Goal: Task Accomplishment & Management: Manage account settings

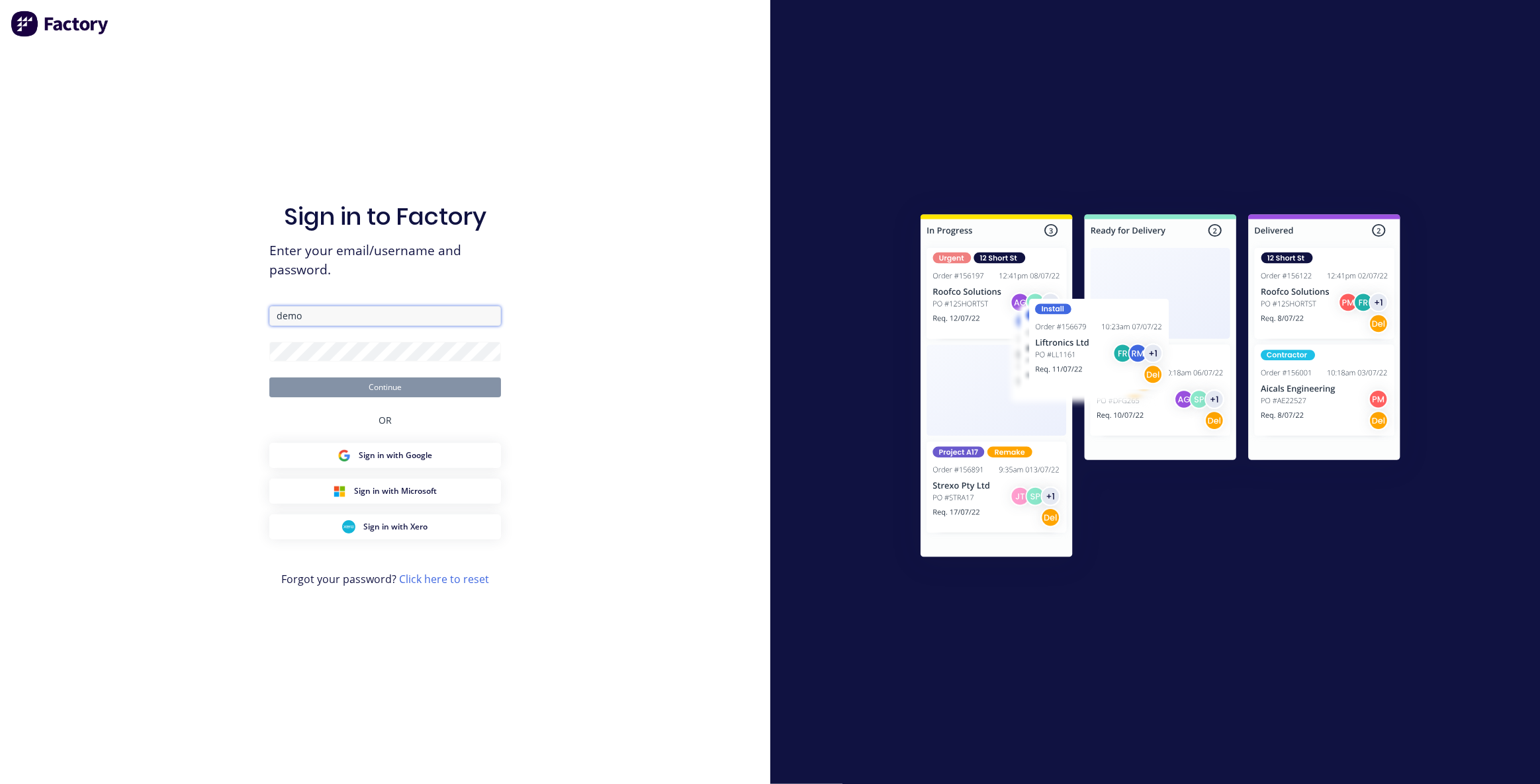
click at [462, 318] on input "demo" at bounding box center [385, 316] width 232 height 20
type input "demo-paul"
type input "[EMAIL_ADDRESS][PERSON_NAME][DOMAIN_NAME]"
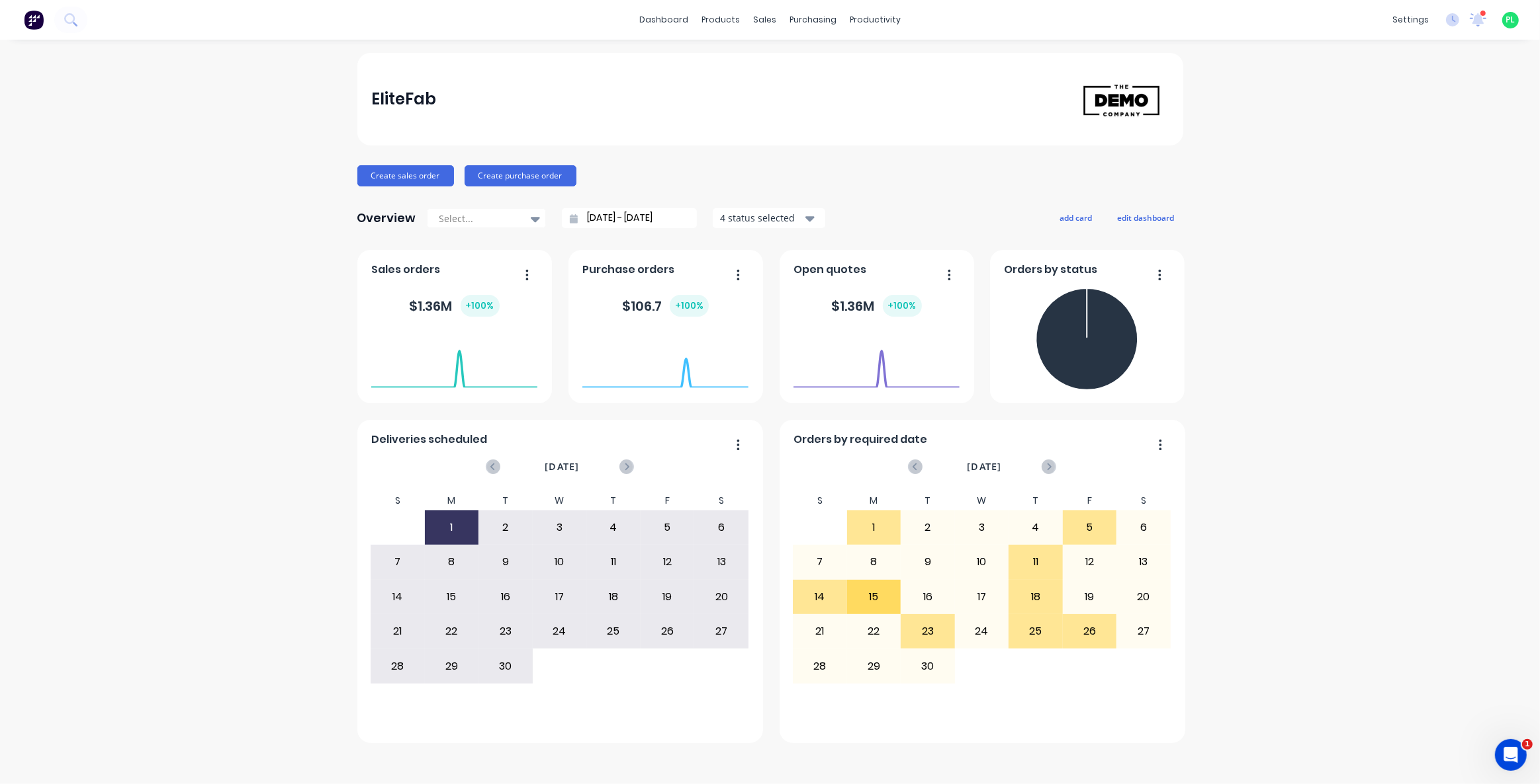
drag, startPoint x: 158, startPoint y: 633, endPoint x: 476, endPoint y: 278, distance: 476.6
click at [158, 633] on div "EliteFab Create sales order Create purchase order Overview Select... [DATE] - […" at bounding box center [770, 412] width 1540 height 718
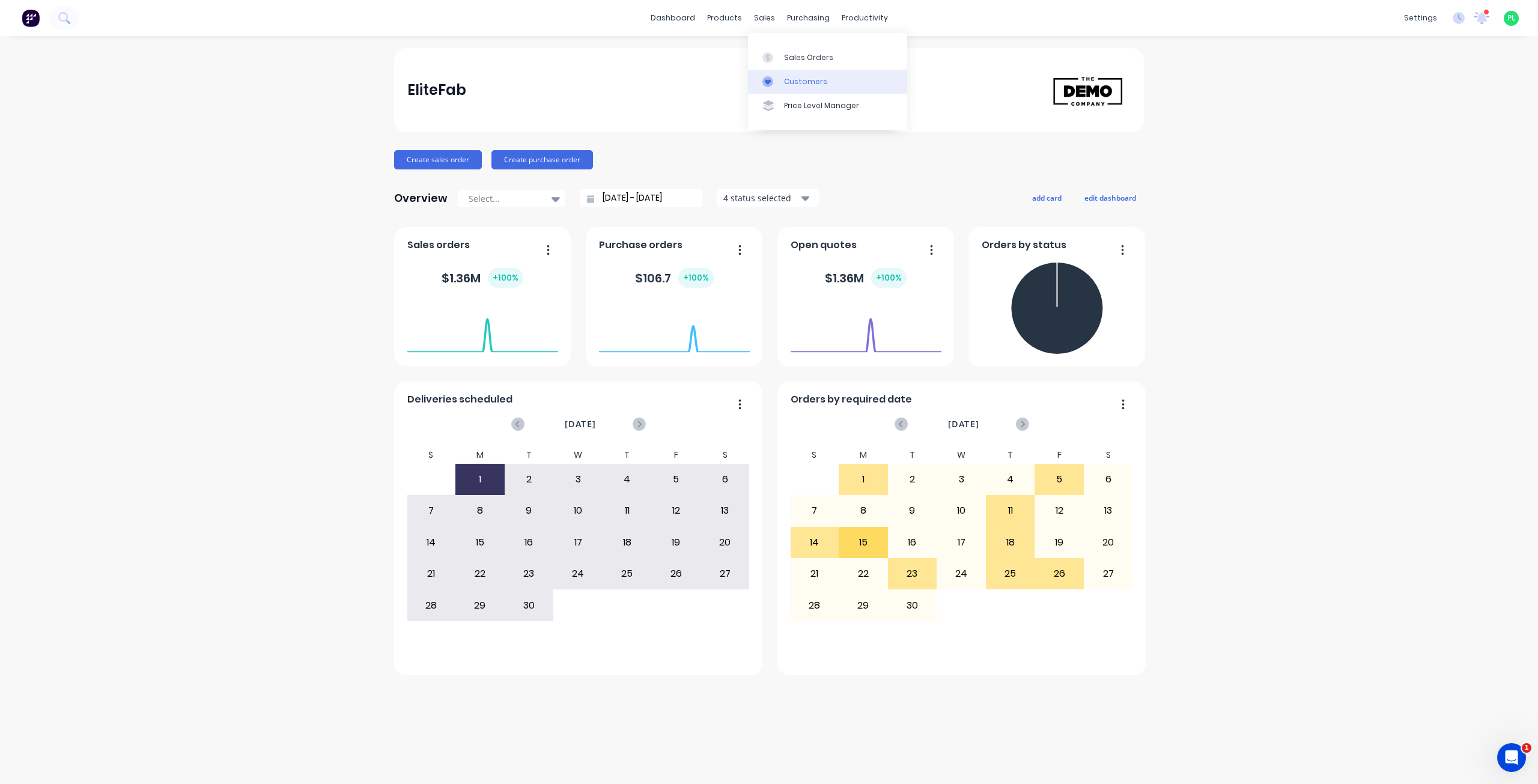
click at [774, 71] on link "Customers" at bounding box center [828, 81] width 159 height 24
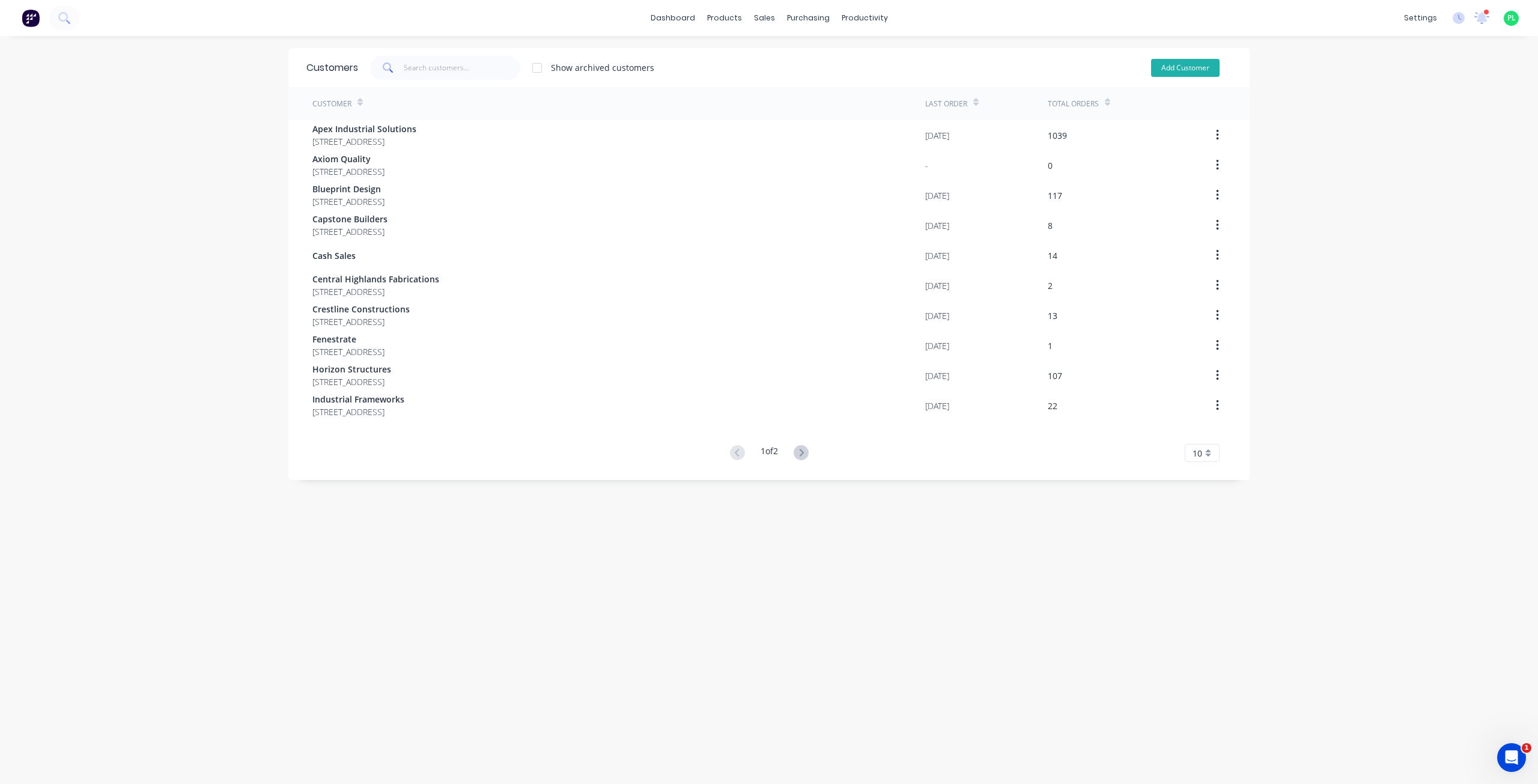
click at [1170, 64] on button "Add Customer" at bounding box center [1185, 68] width 69 height 18
select select "AU"
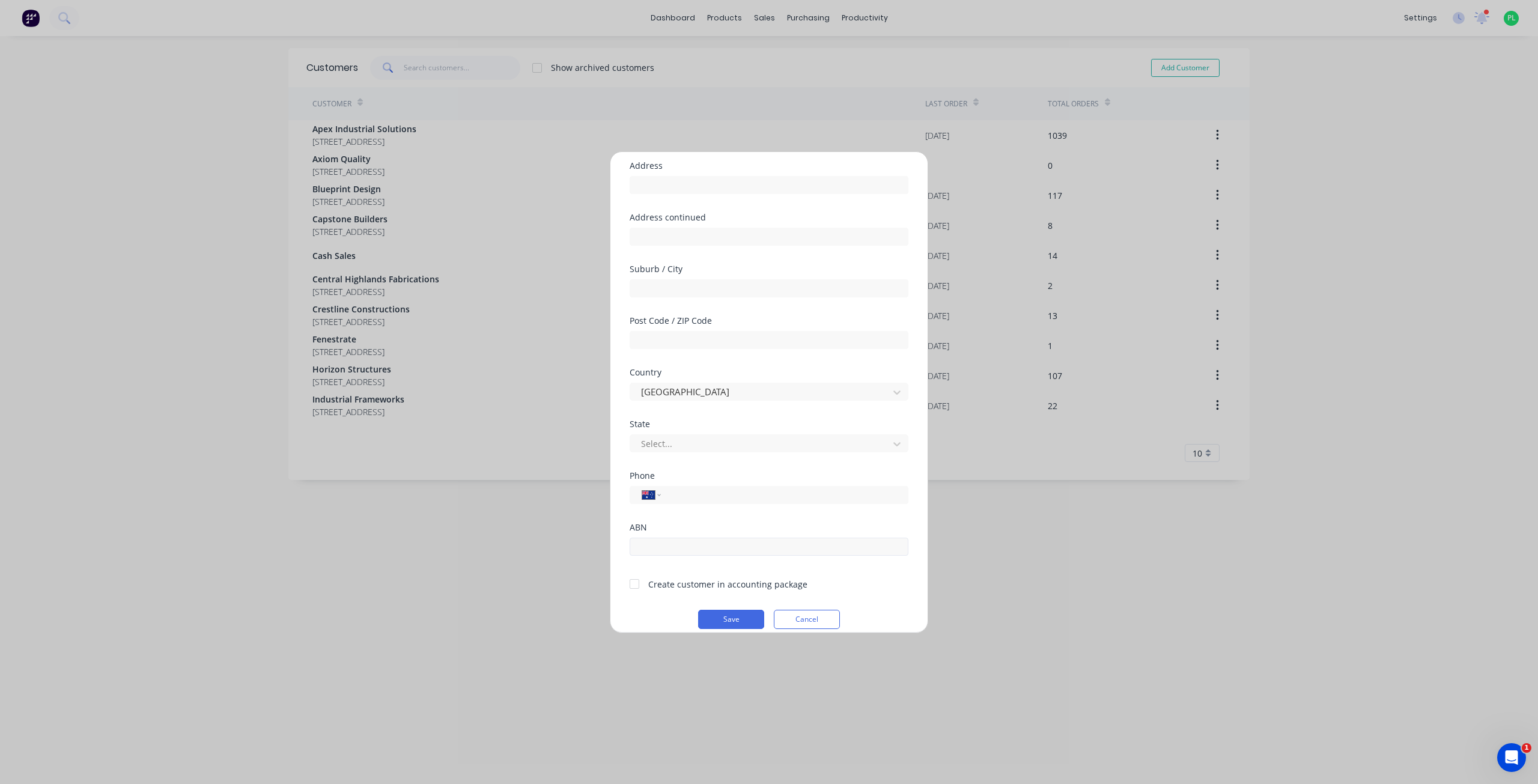
scroll to position [106, 0]
click at [22, 448] on div "Add new customer Customer name Address Address continued Suburb / City Post Cod…" at bounding box center [769, 392] width 1538 height 784
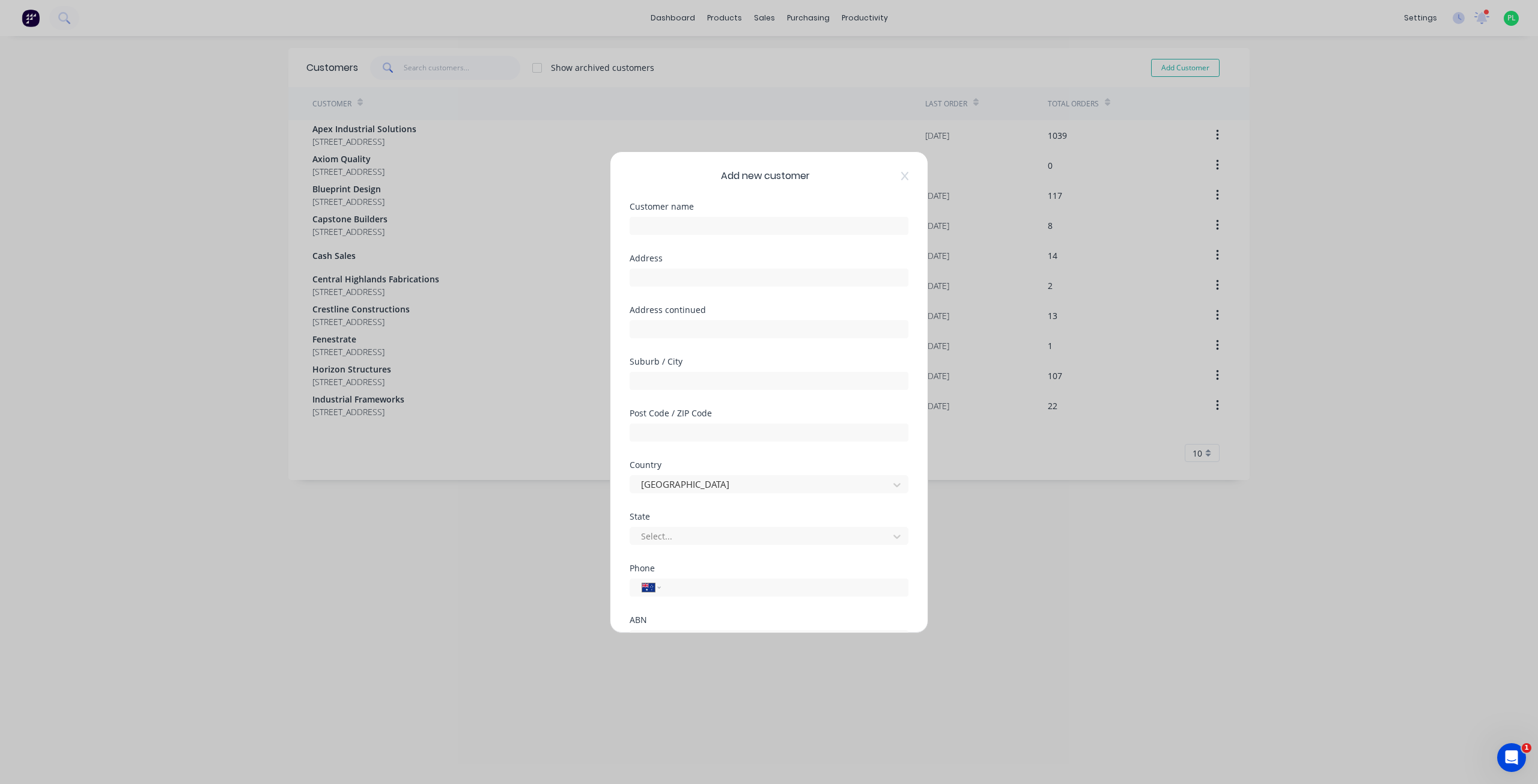
click at [900, 173] on div "Add new customer Customer name Address Address continued Suburb / City Post Cod…" at bounding box center [769, 392] width 318 height 480
click at [901, 174] on icon at bounding box center [904, 175] width 7 height 8
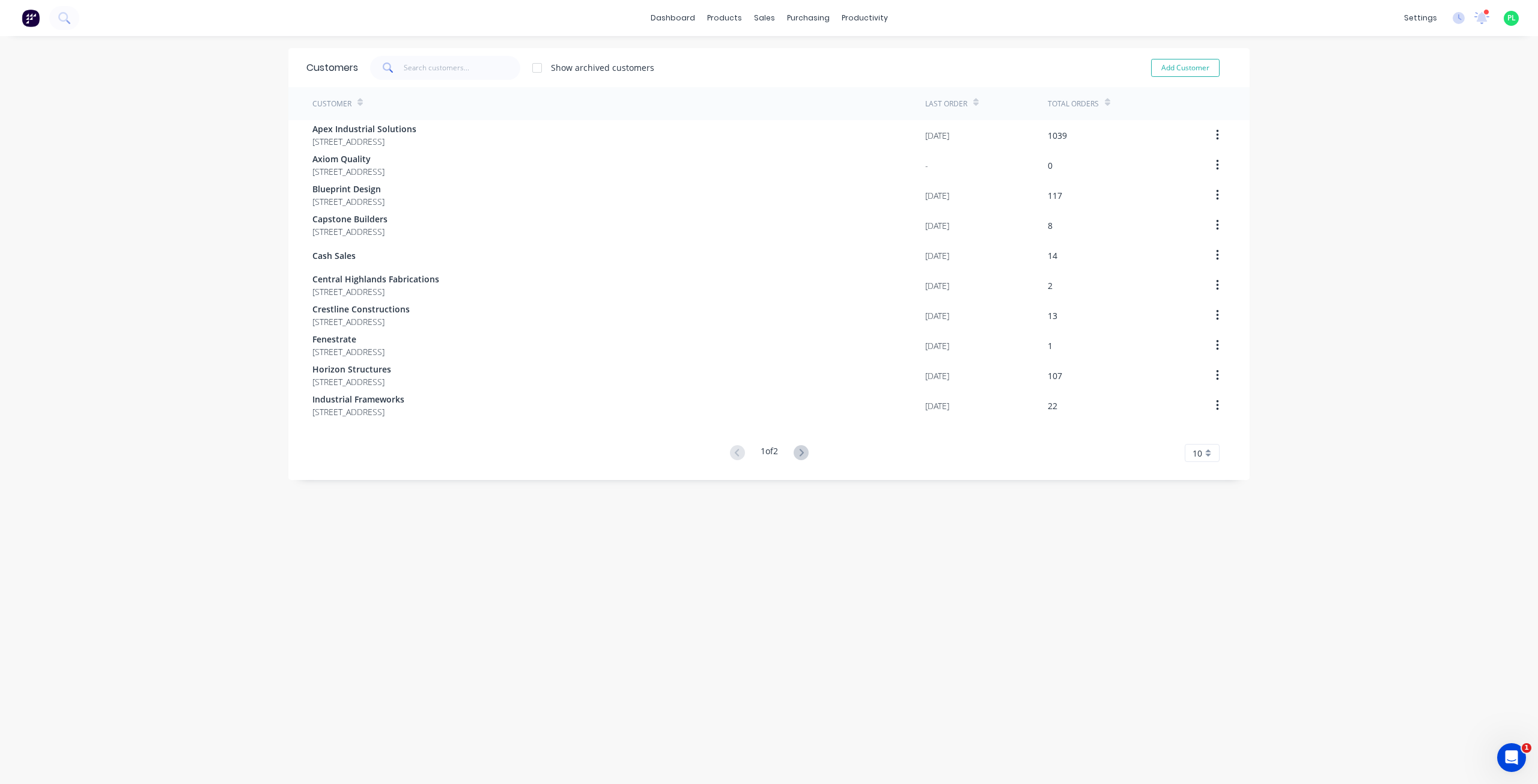
click at [1295, 347] on div "dashboard products sales purchasing productivity dashboard products Product Cat…" at bounding box center [769, 392] width 1538 height 784
click at [1194, 70] on button "Add Customer" at bounding box center [1185, 68] width 69 height 18
select select "AU"
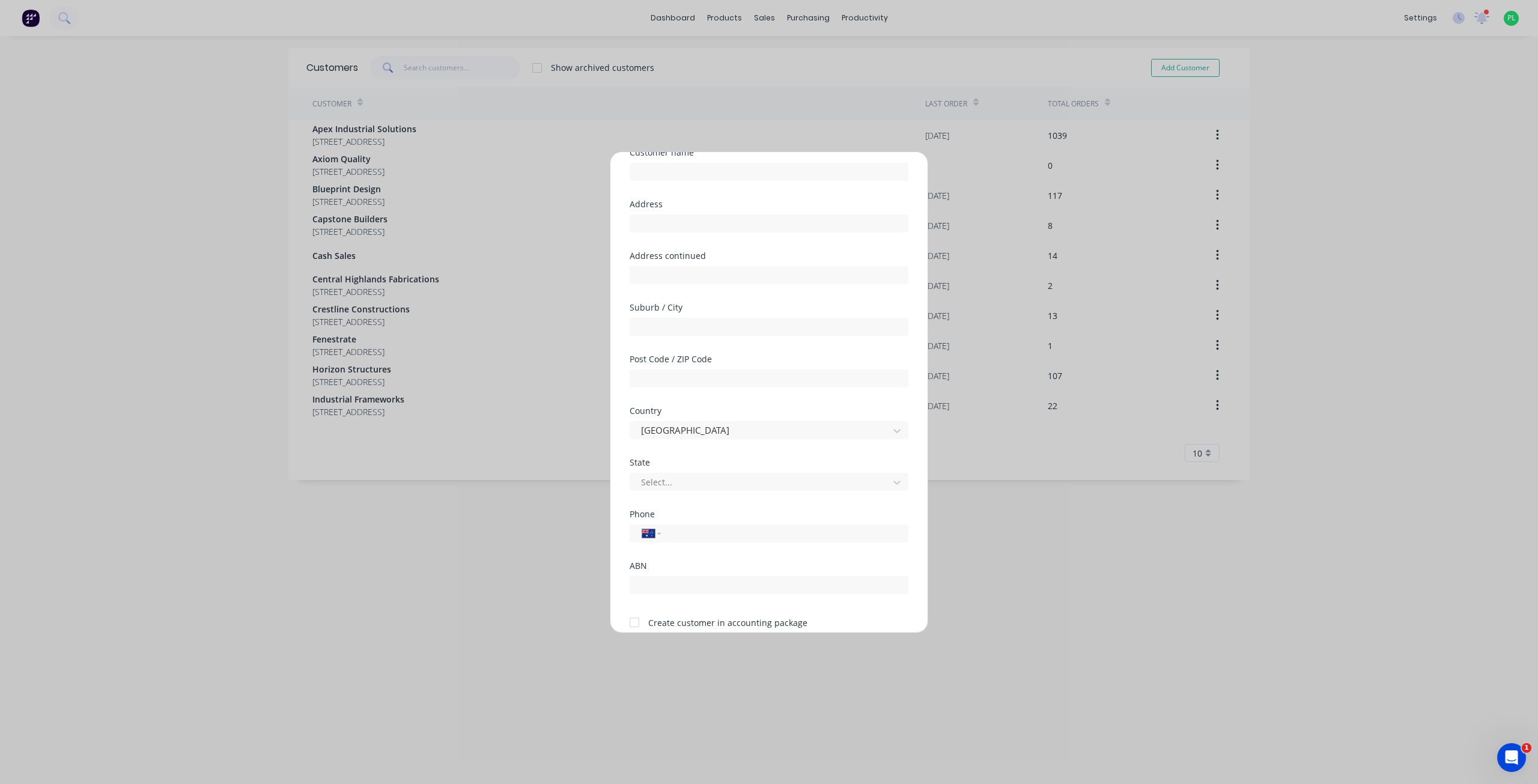
scroll to position [106, 0]
click at [634, 574] on div at bounding box center [634, 570] width 24 height 24
drag, startPoint x: 652, startPoint y: 574, endPoint x: 783, endPoint y: 578, distance: 131.1
click at [783, 578] on form "Customer name Address Address continued Suburb / City Post Code / ZIP Code Coun…" at bounding box center [769, 356] width 279 height 519
click at [801, 572] on div "Create customer in accounting package" at bounding box center [728, 570] width 159 height 12
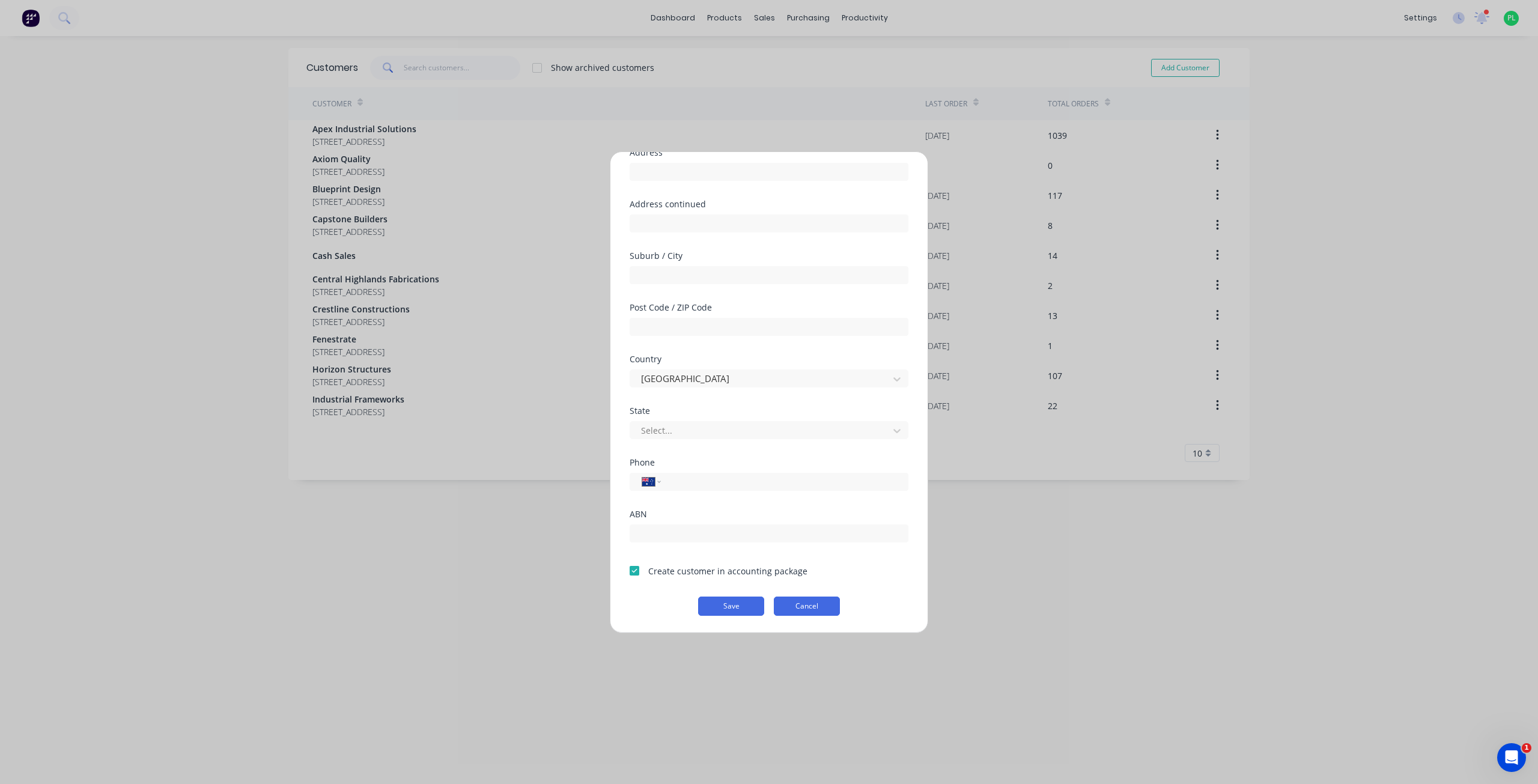
click at [798, 604] on button "Cancel" at bounding box center [806, 606] width 66 height 19
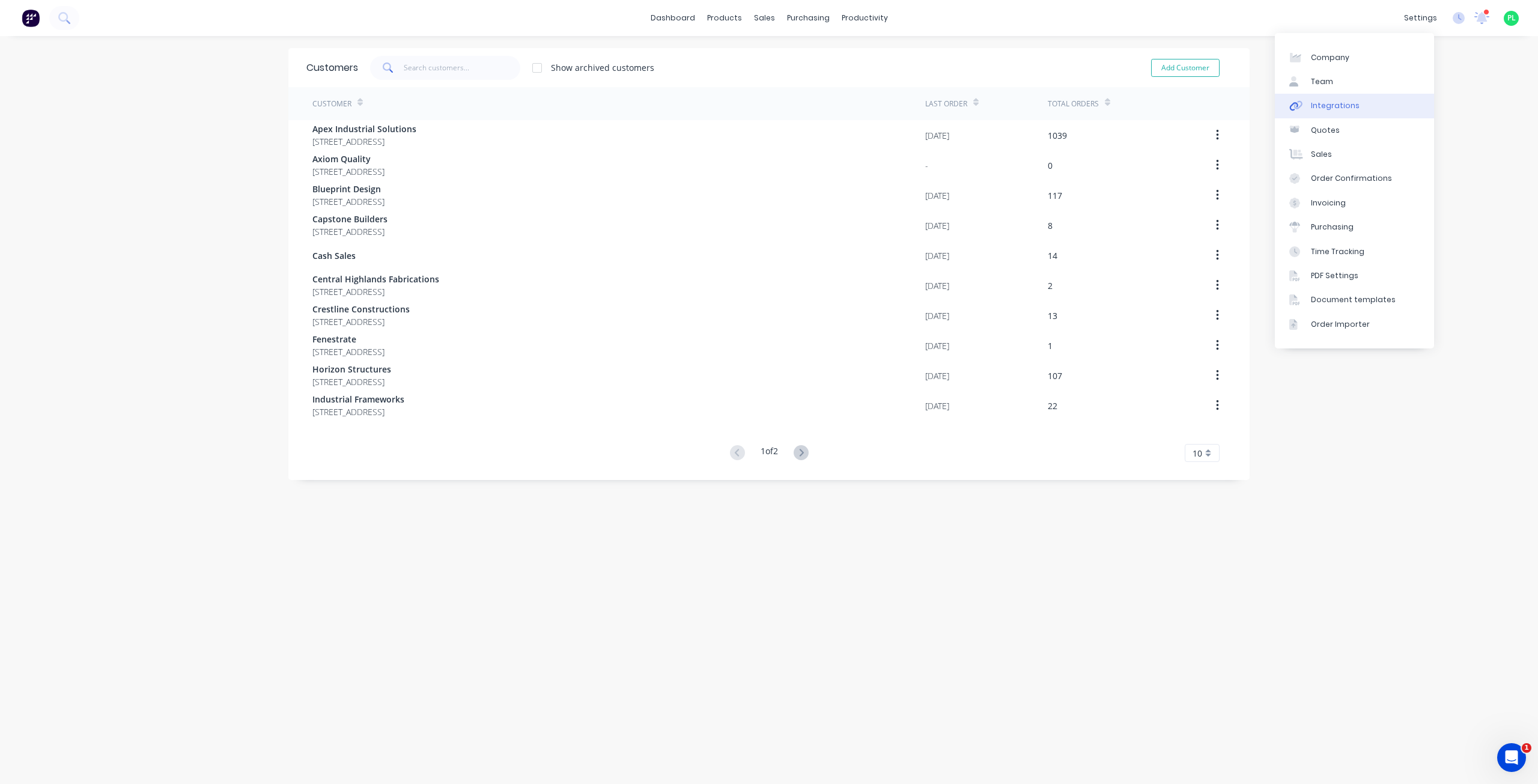
click at [1335, 109] on div "Integrations" at bounding box center [1334, 106] width 48 height 11
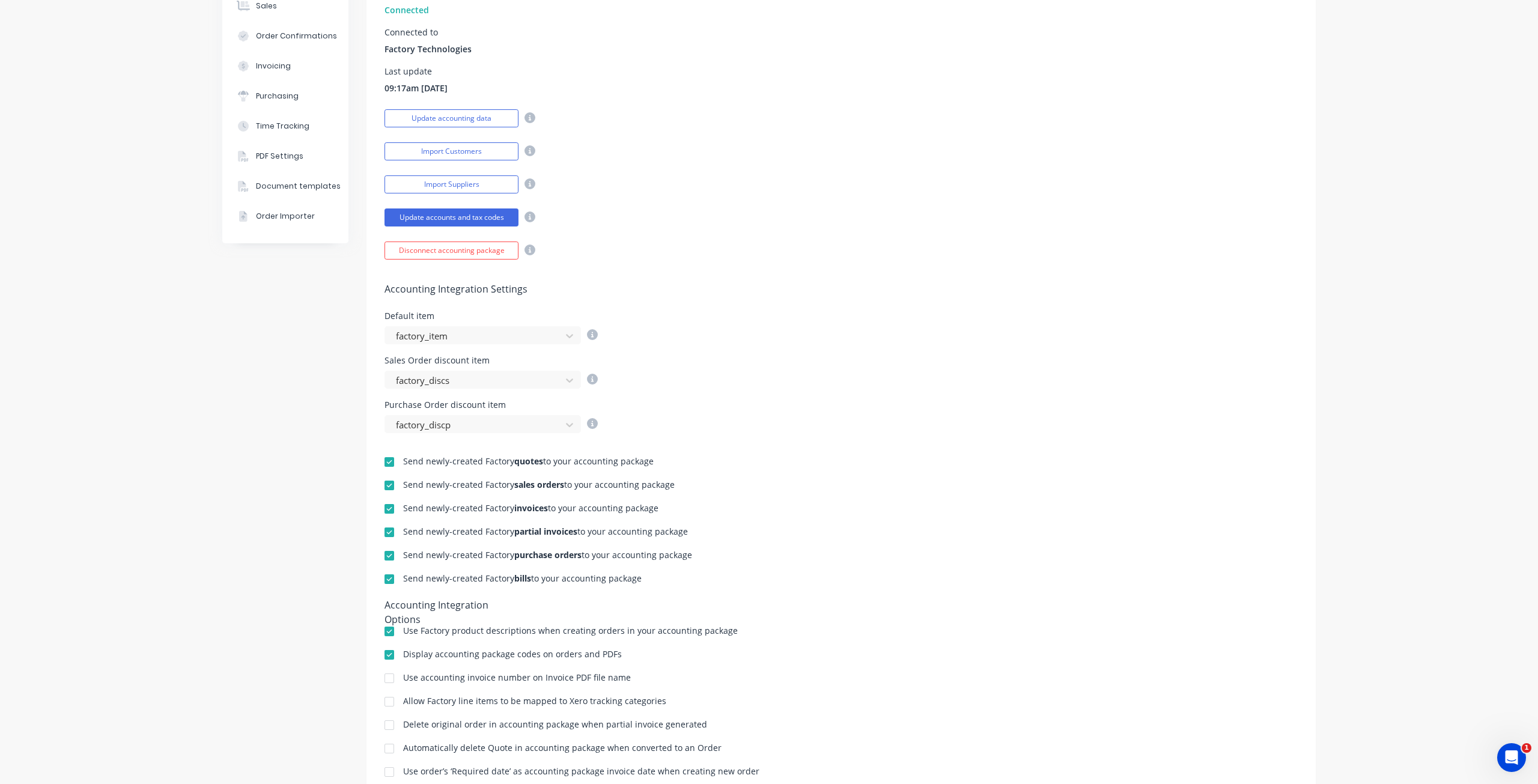
scroll to position [232, 0]
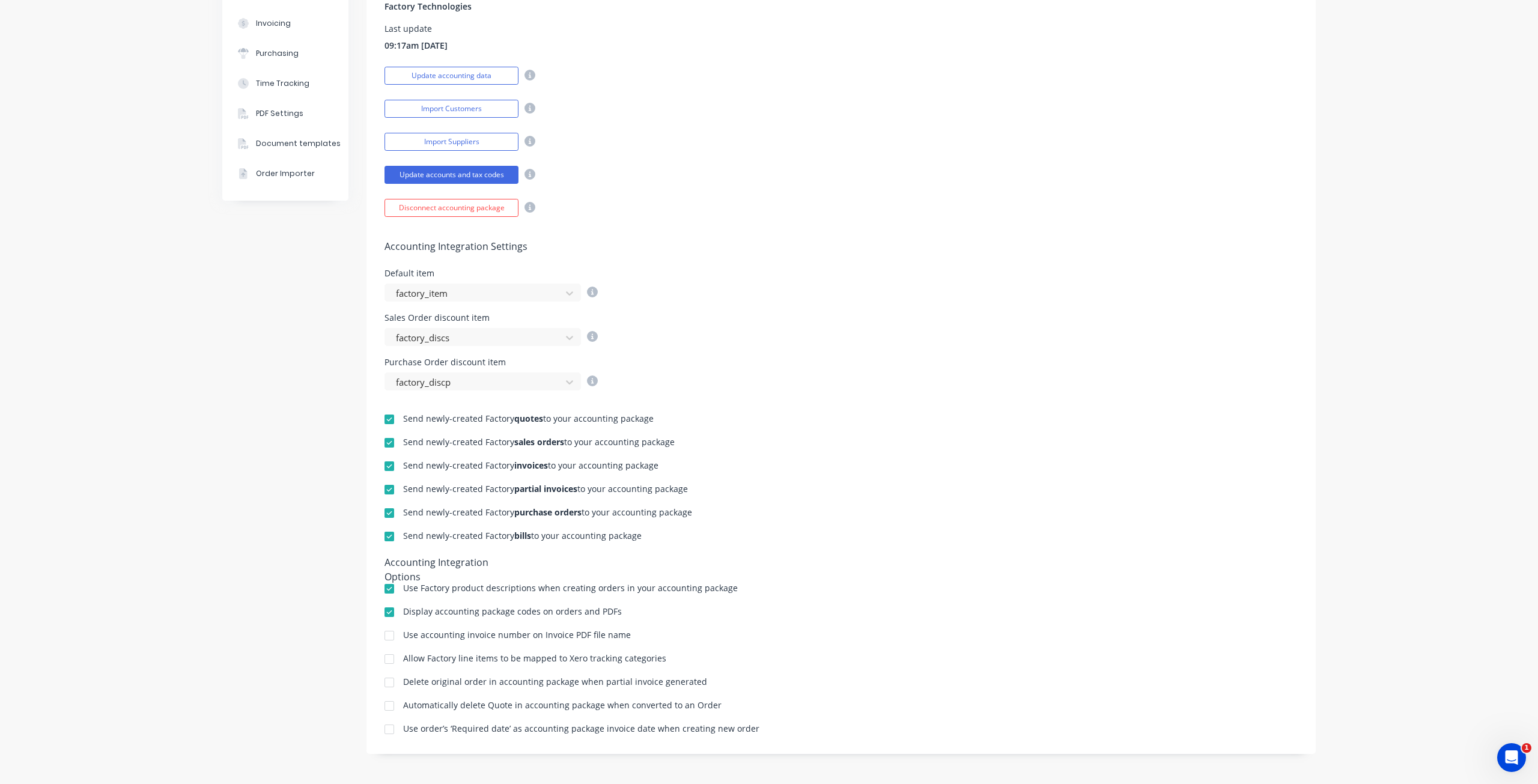
drag, startPoint x: 660, startPoint y: 538, endPoint x: 382, endPoint y: 414, distance: 304.4
click at [382, 414] on div "Send newly-created Factory quotes to your accounting package Send newly-created…" at bounding box center [841, 563] width 949 height 345
click at [485, 419] on div "Send newly-created Factory quotes to your accounting package" at bounding box center [528, 418] width 250 height 8
click at [514, 414] on b "quotes" at bounding box center [528, 418] width 29 height 11
drag, startPoint x: 507, startPoint y: 418, endPoint x: 539, endPoint y: 421, distance: 32.1
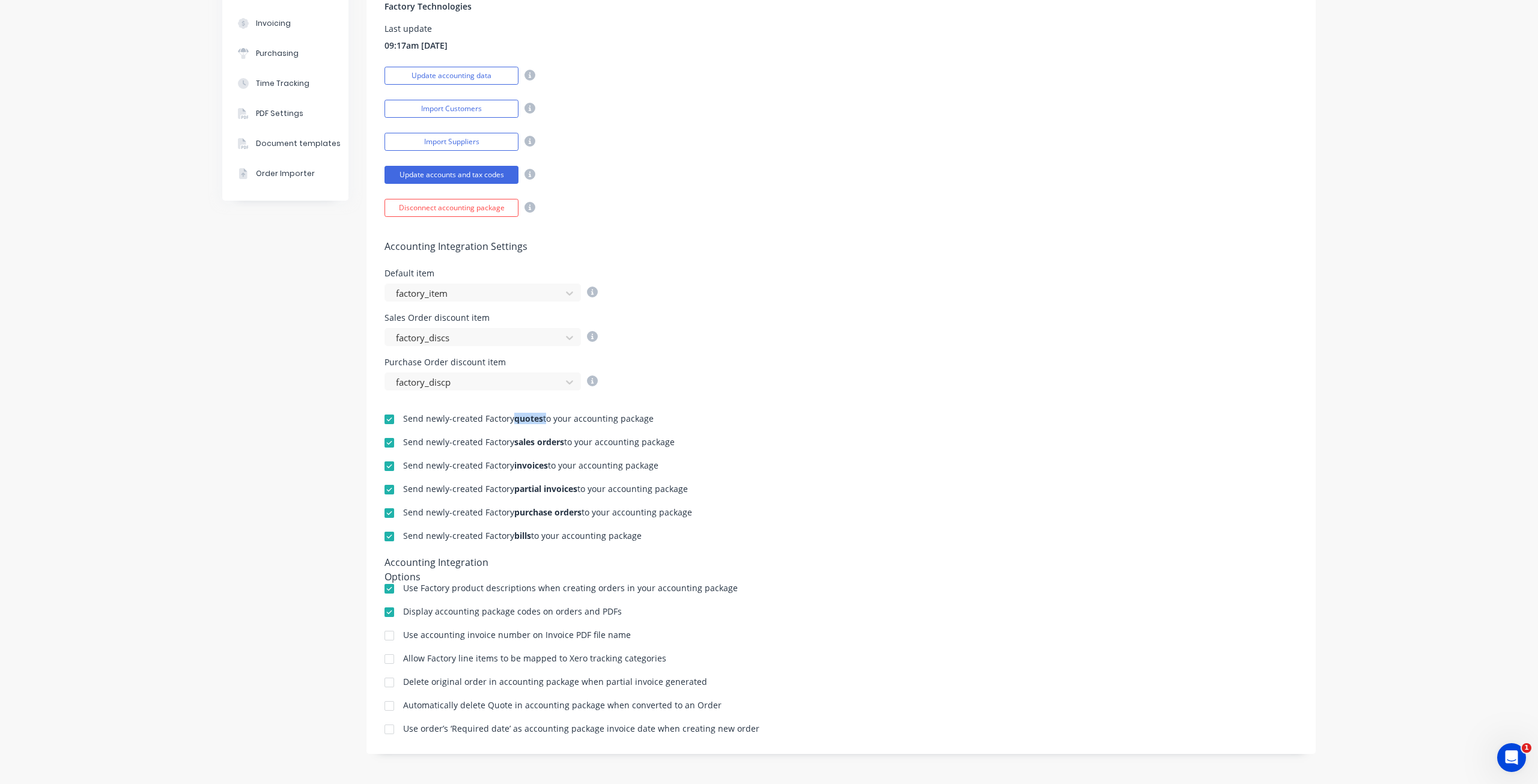
click at [539, 421] on div "Send newly-created Factory quotes to your accounting package" at bounding box center [528, 418] width 250 height 8
click at [384, 418] on div at bounding box center [389, 419] width 24 height 24
click at [385, 443] on div at bounding box center [389, 442] width 24 height 24
click at [515, 466] on b "invoices" at bounding box center [530, 465] width 34 height 11
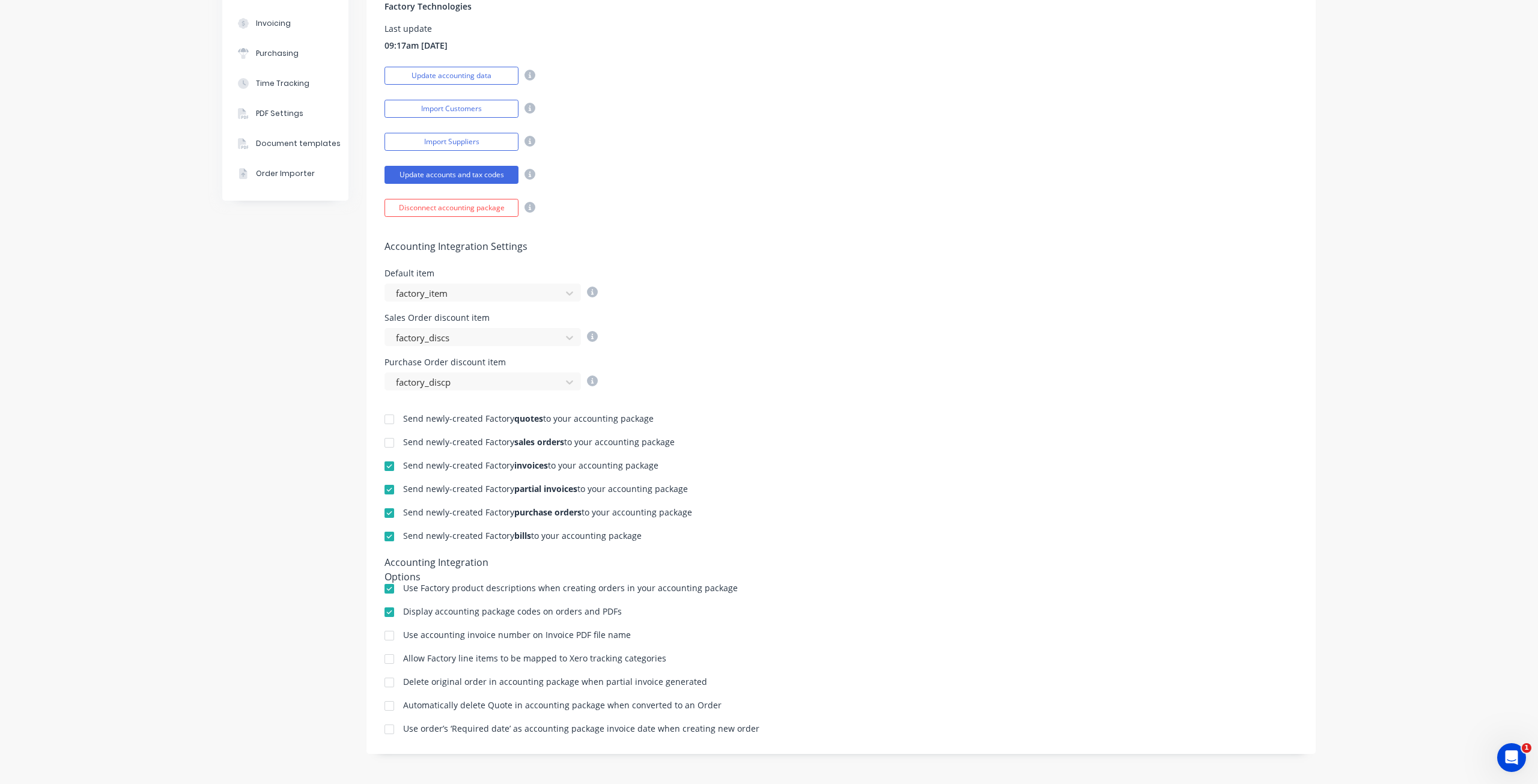
click at [387, 516] on div at bounding box center [389, 512] width 24 height 24
click at [516, 538] on b "bills" at bounding box center [522, 535] width 17 height 11
click at [387, 512] on div at bounding box center [389, 512] width 24 height 24
click at [387, 446] on div at bounding box center [389, 442] width 24 height 24
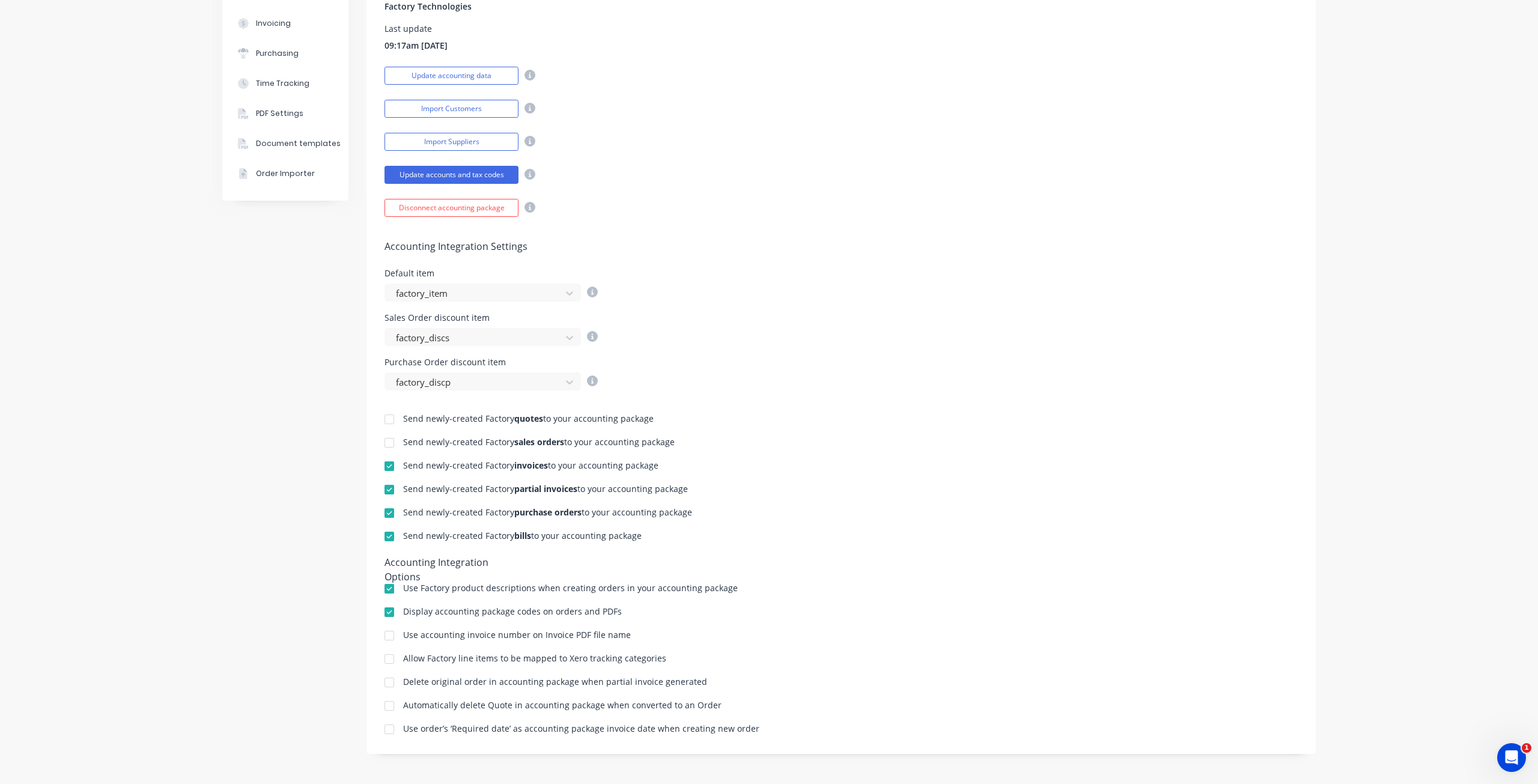
click at [384, 412] on div at bounding box center [389, 419] width 24 height 24
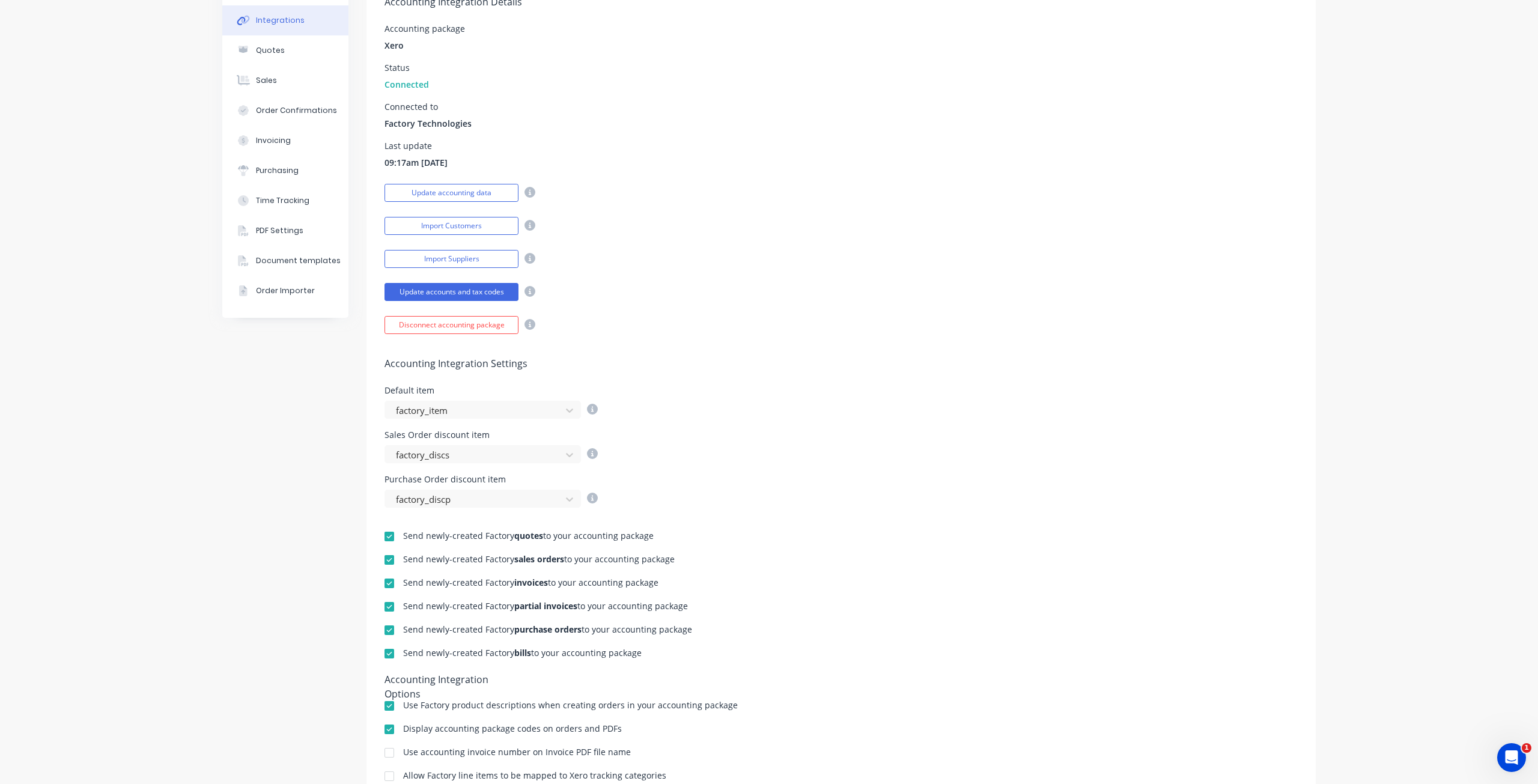
scroll to position [0, 0]
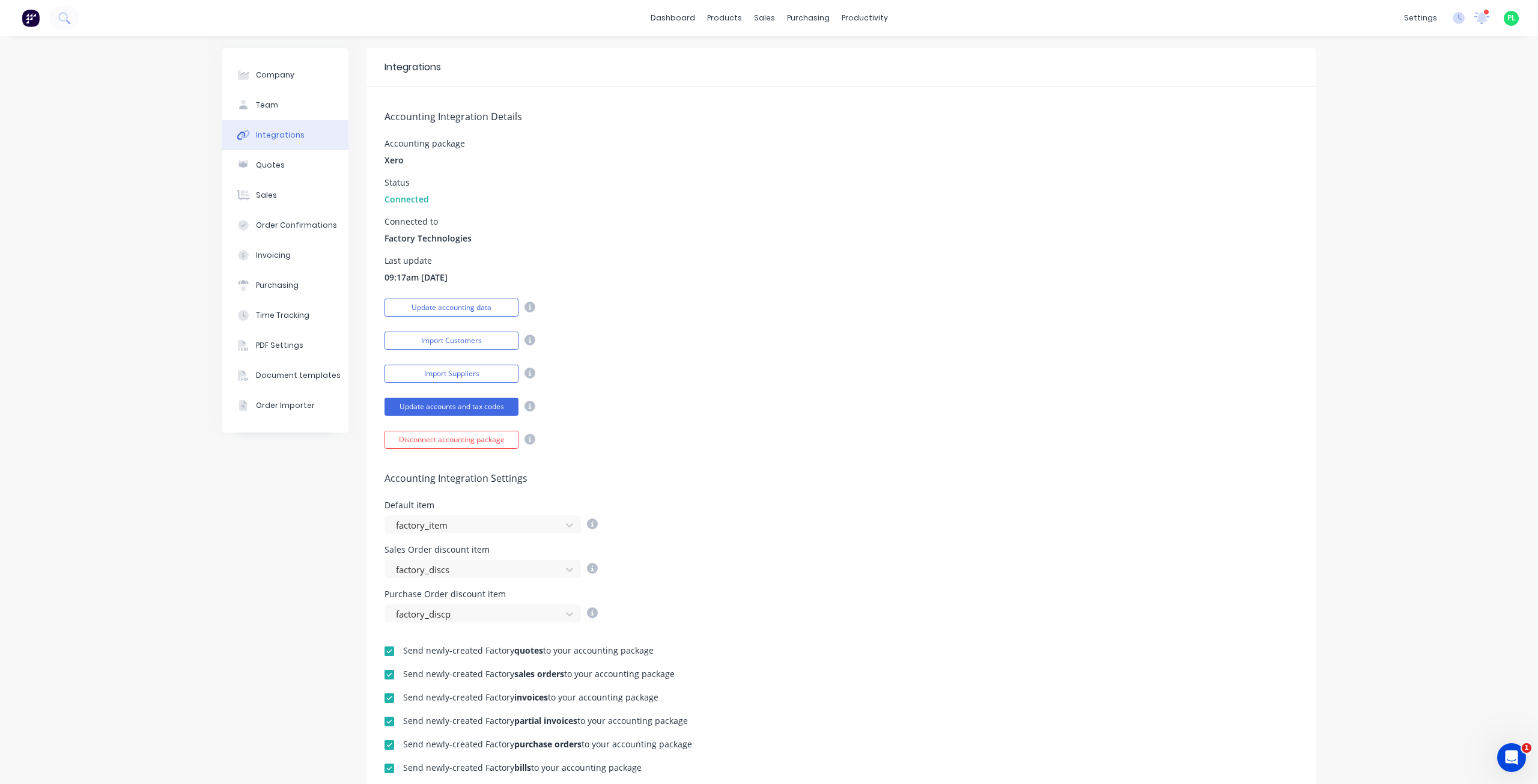
click at [428, 354] on div "Accounting Integration Details Accounting package Xero Status Connected Connect…" at bounding box center [841, 268] width 949 height 362
click at [438, 344] on button "Import Customers" at bounding box center [452, 340] width 134 height 18
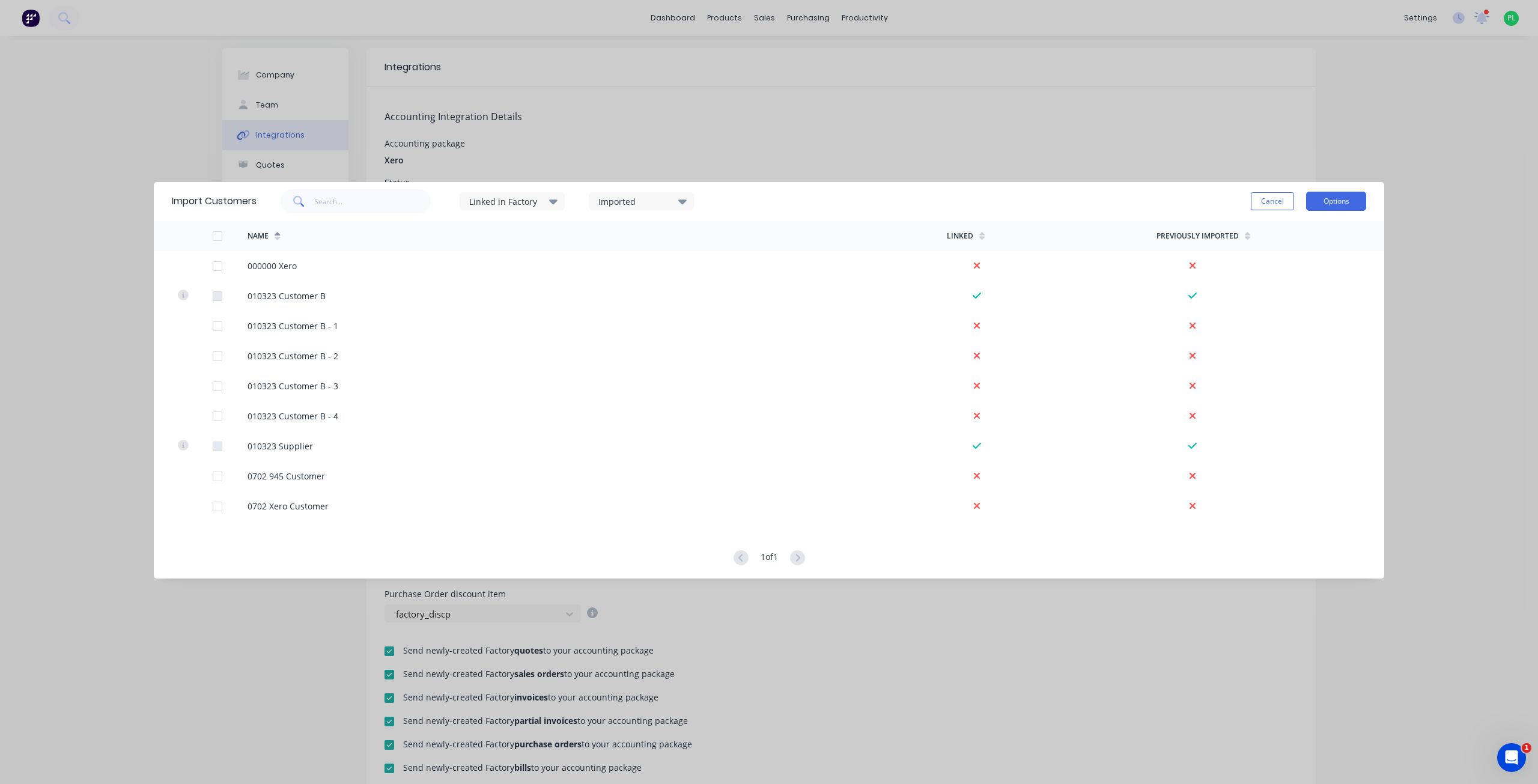
click at [1347, 205] on button "Options" at bounding box center [1336, 201] width 60 height 19
click at [1173, 213] on div "Linked in Factory Imported Cancel Options Import selected customers Import all …" at bounding box center [811, 201] width 1110 height 36
click at [1272, 205] on button "Cancel" at bounding box center [1272, 201] width 43 height 18
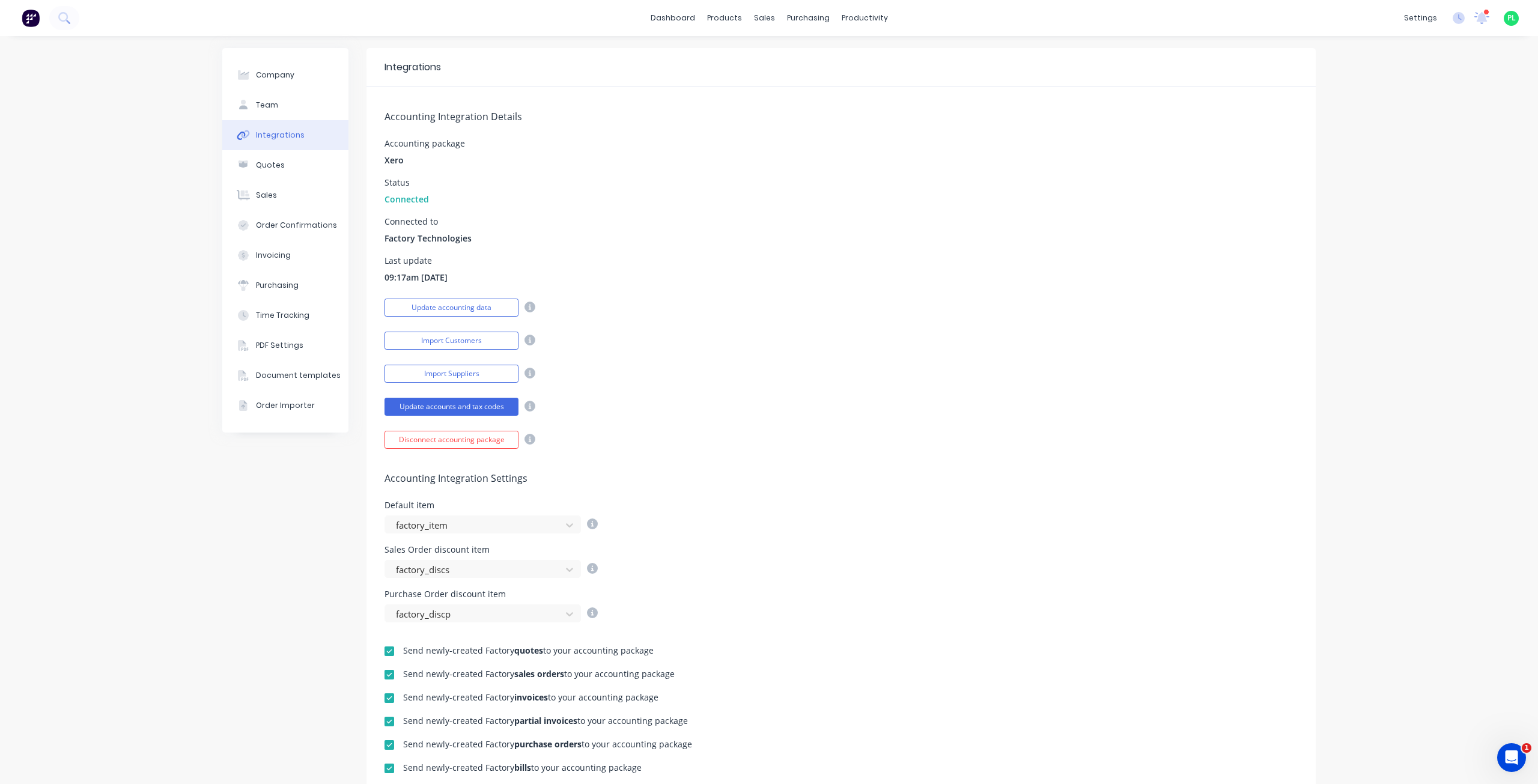
click at [988, 458] on div "Accounting Integration Settings Default item factory_item Sales Order discount …" at bounding box center [841, 535] width 949 height 173
click at [1157, 425] on div "Accounting Integration Details Accounting package Xero Status Connected Connect…" at bounding box center [841, 268] width 949 height 362
click at [935, 98] on div "Accounting Integration Details Accounting package Xero Status Connected Connect…" at bounding box center [841, 268] width 949 height 362
